Goal: Check status

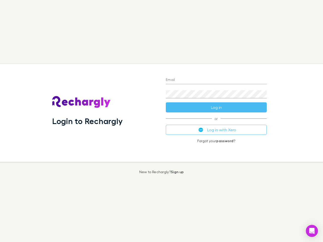
click at [161, 121] on div "Login to Rechargly" at bounding box center [104, 113] width 113 height 98
click at [216, 80] on input "Email" at bounding box center [216, 80] width 101 height 8
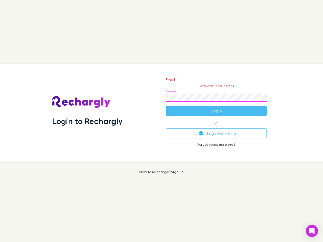
click at [216, 107] on form "Email Please enter a valid email. Password Log in" at bounding box center [216, 94] width 101 height 44
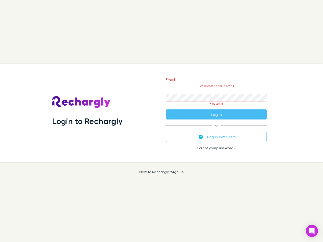
click at [216, 130] on div "Email Please enter a valid email. Password Please fill Log in or Log in with Xe…" at bounding box center [216, 113] width 109 height 98
click at [312, 231] on icon "Open Intercom Messenger" at bounding box center [311, 231] width 5 height 6
